Goal: Navigation & Orientation: Go to known website

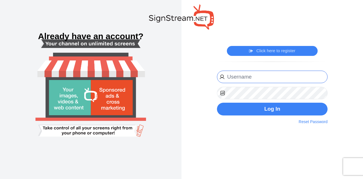
click at [256, 81] on input "email" at bounding box center [272, 77] width 111 height 13
type input "[PERSON_NAME][EMAIL_ADDRESS][PERSON_NAME][DOMAIN_NAME]"
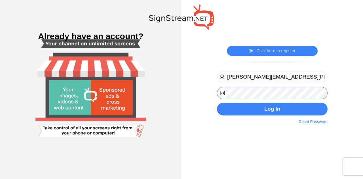
click at [217, 103] on button "Log In" at bounding box center [272, 109] width 111 height 13
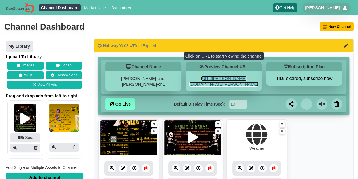
click at [208, 84] on link "[URL][PERSON_NAME][DOMAIN_NAME][PERSON_NAME]" at bounding box center [224, 81] width 69 height 10
